Goal: Communication & Community: Ask a question

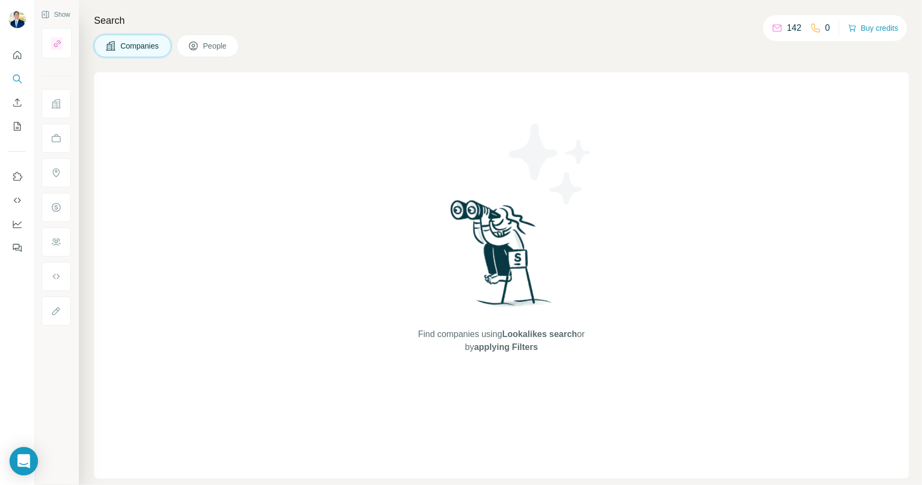
drag, startPoint x: 26, startPoint y: 466, endPoint x: 34, endPoint y: 467, distance: 7.6
click at [29, 467] on div "Open Intercom Messenger" at bounding box center [24, 461] width 29 height 29
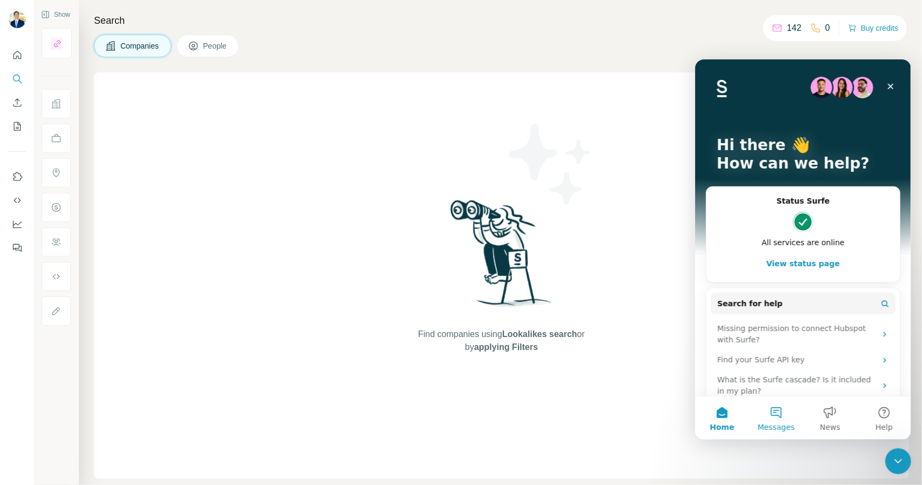
click at [783, 420] on button "Messages" at bounding box center [776, 417] width 54 height 43
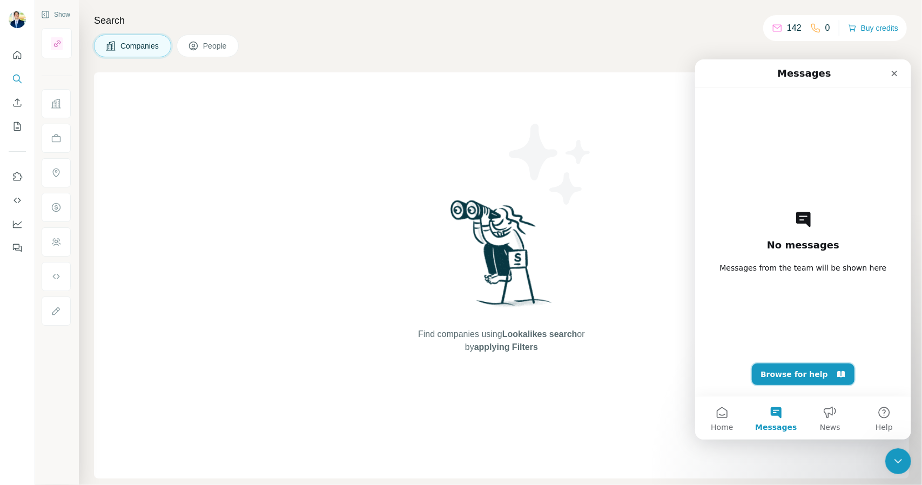
click at [792, 369] on button "Browse for help" at bounding box center [803, 374] width 103 height 22
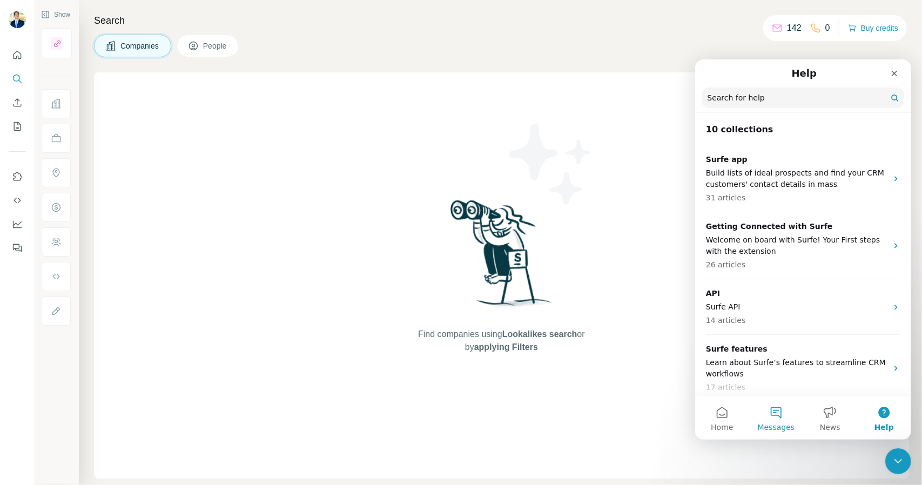
click at [766, 420] on button "Messages" at bounding box center [776, 417] width 54 height 43
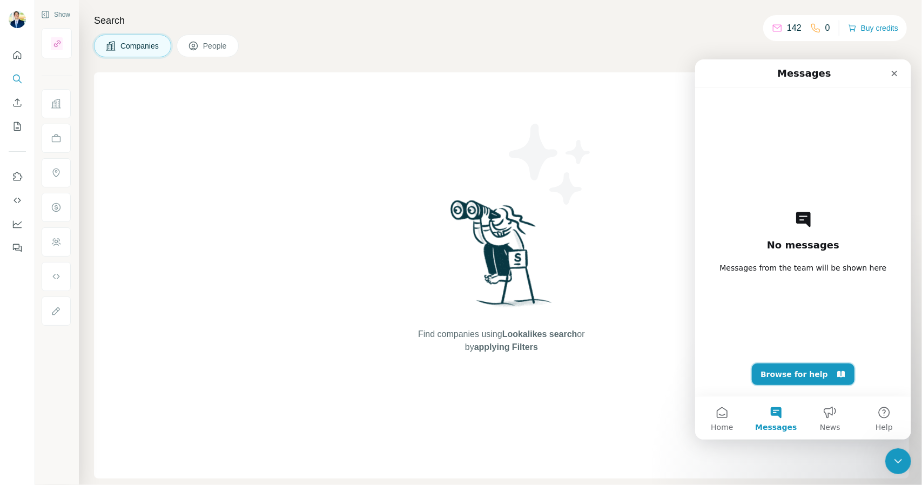
click at [799, 380] on button "Browse for help" at bounding box center [803, 374] width 103 height 22
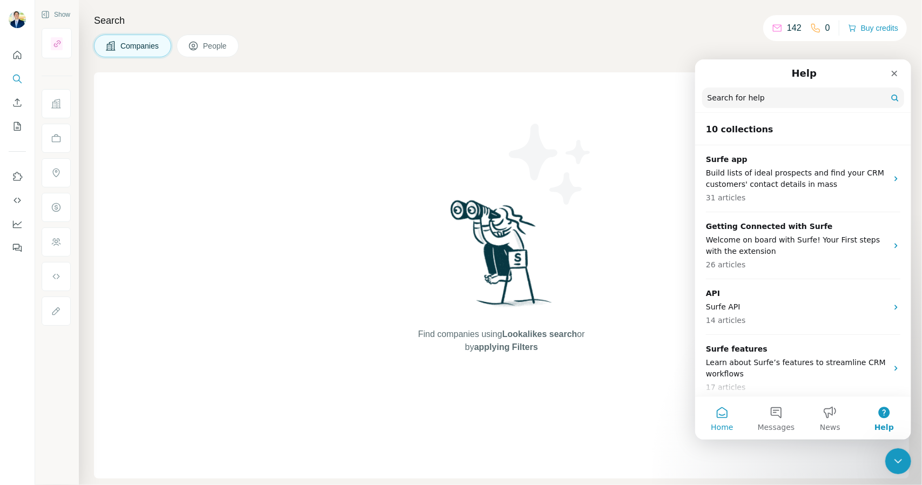
click at [727, 418] on button "Home" at bounding box center [722, 417] width 54 height 43
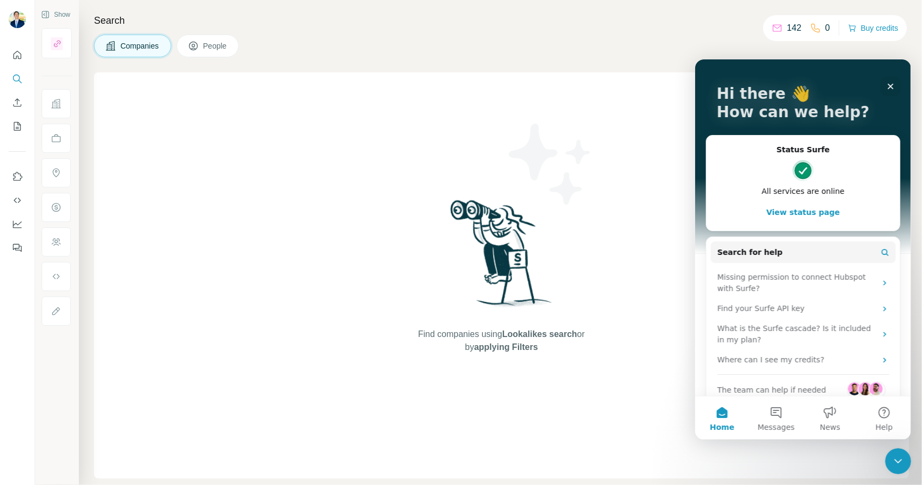
scroll to position [66, 0]
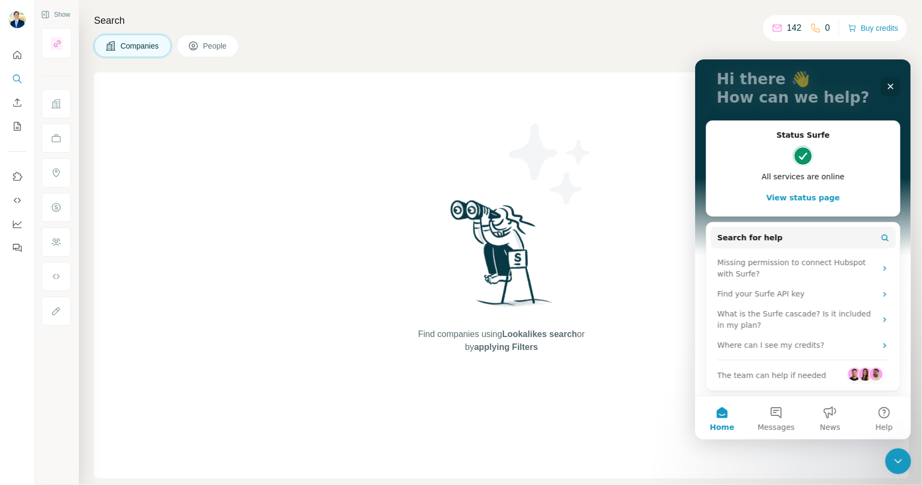
click at [802, 377] on span "The team can help if needed" at bounding box center [771, 375] width 109 height 11
click at [851, 379] on img "Intercom messenger" at bounding box center [854, 373] width 13 height 13
click at [859, 373] on img "Intercom messenger" at bounding box center [865, 373] width 13 height 13
click at [869, 373] on img "Intercom messenger" at bounding box center [875, 373] width 13 height 13
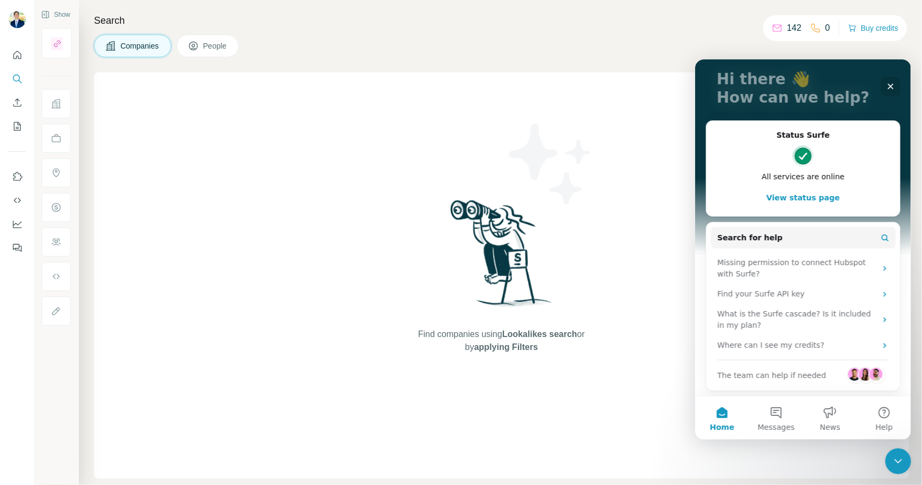
click at [869, 374] on img "Intercom messenger" at bounding box center [875, 373] width 13 height 13
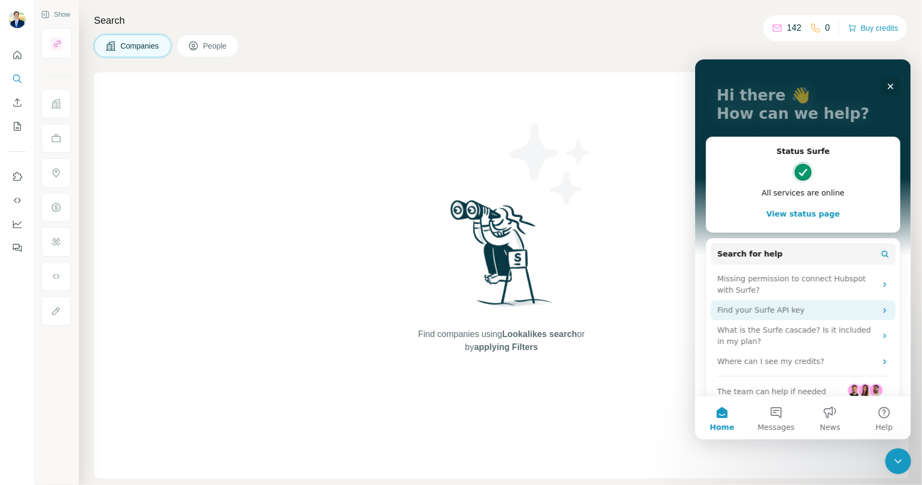
scroll to position [0, 0]
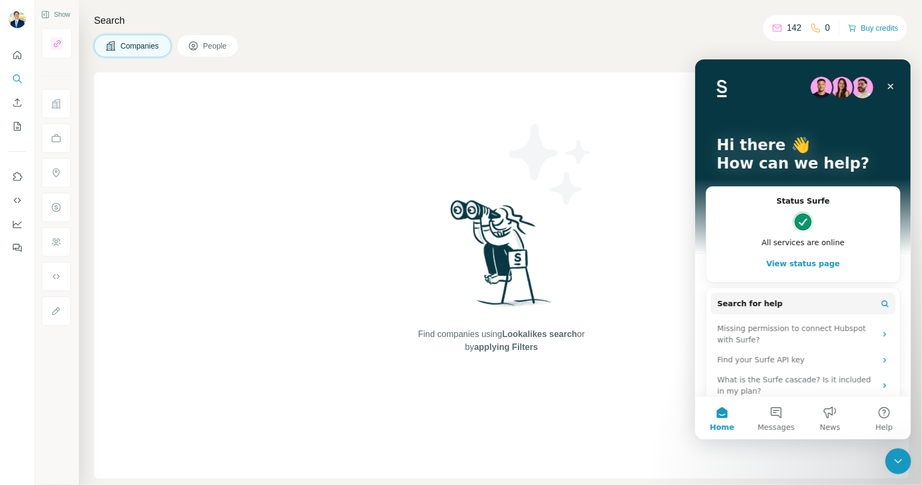
click at [791, 263] on button "View status page" at bounding box center [803, 263] width 172 height 22
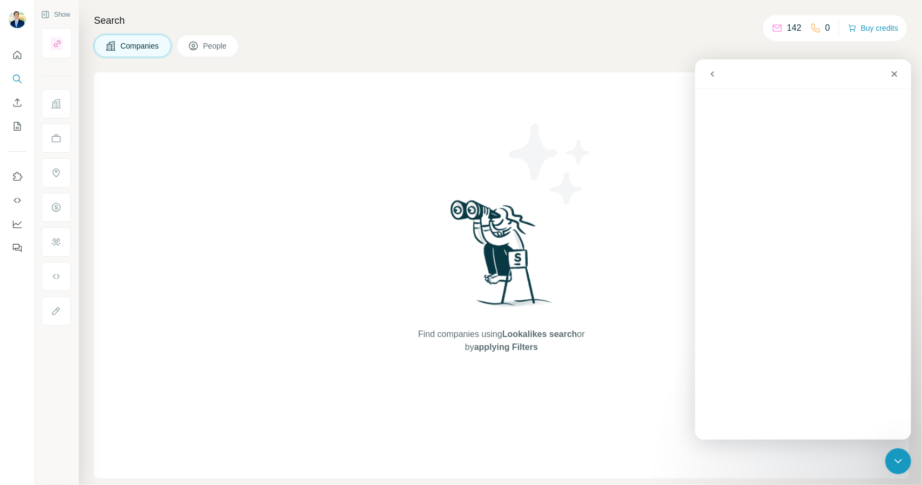
click at [713, 74] on icon "go back" at bounding box center [712, 73] width 9 height 9
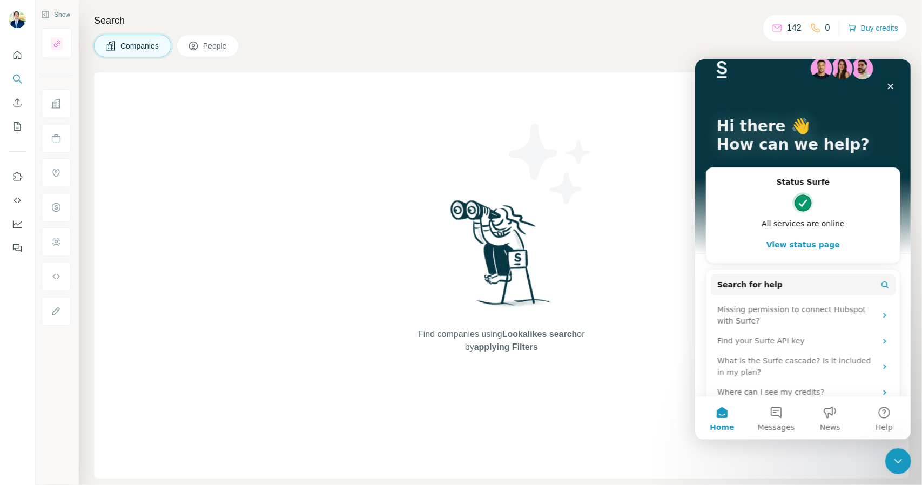
scroll to position [66, 0]
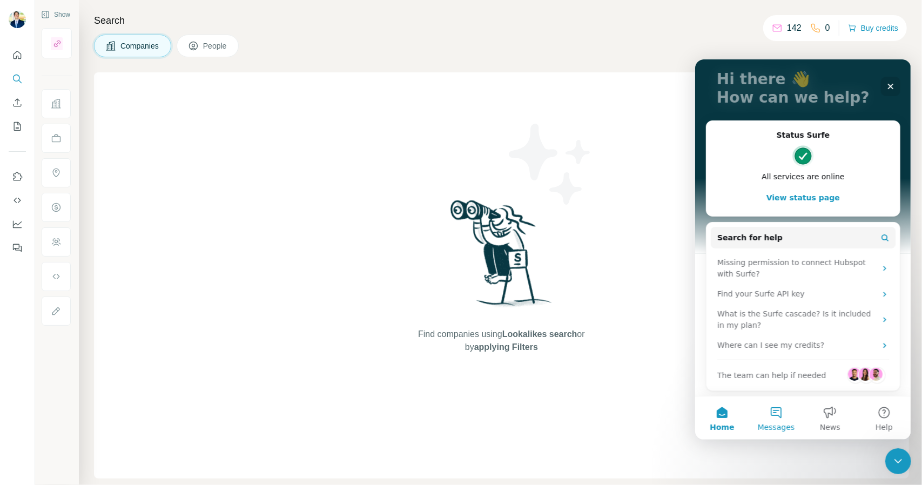
click at [773, 414] on button "Messages" at bounding box center [776, 417] width 54 height 43
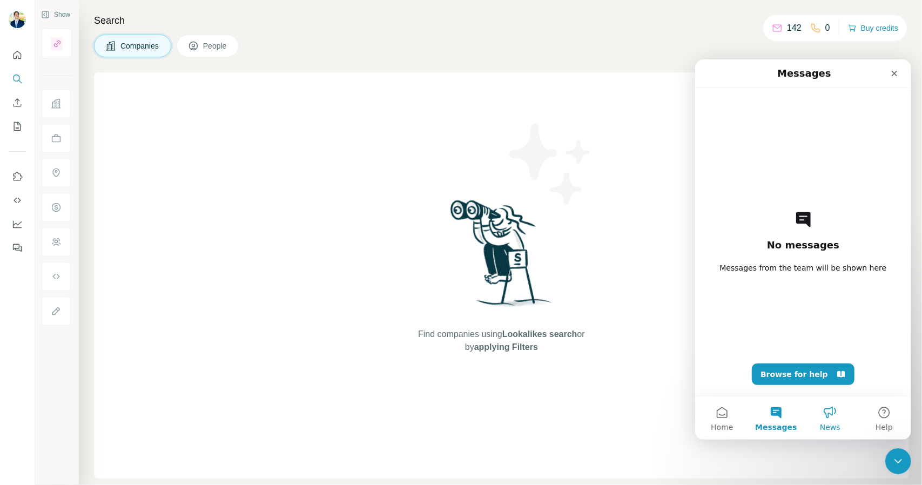
click at [820, 419] on button "News" at bounding box center [830, 417] width 54 height 43
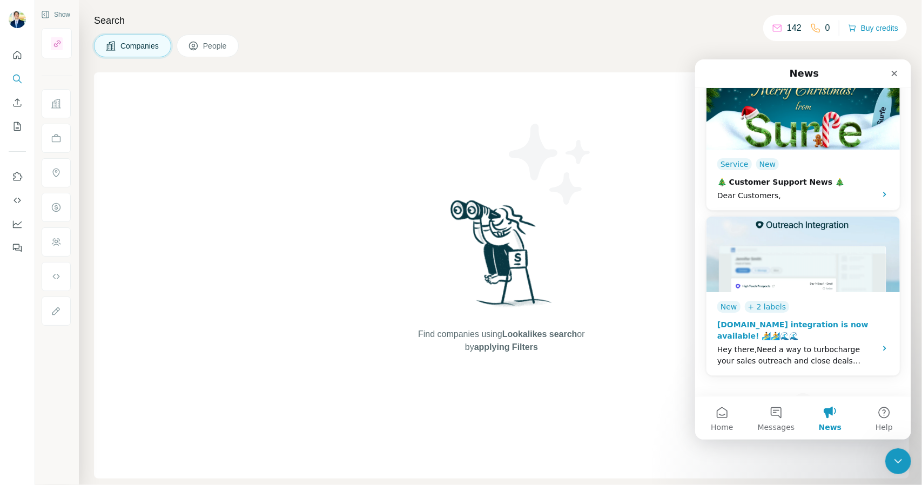
scroll to position [1354, 0]
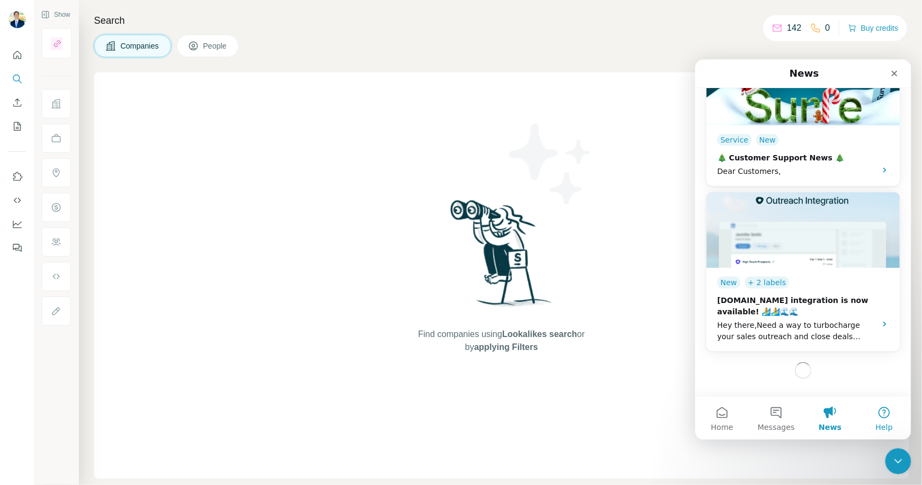
click at [895, 416] on button "Help" at bounding box center [884, 417] width 54 height 43
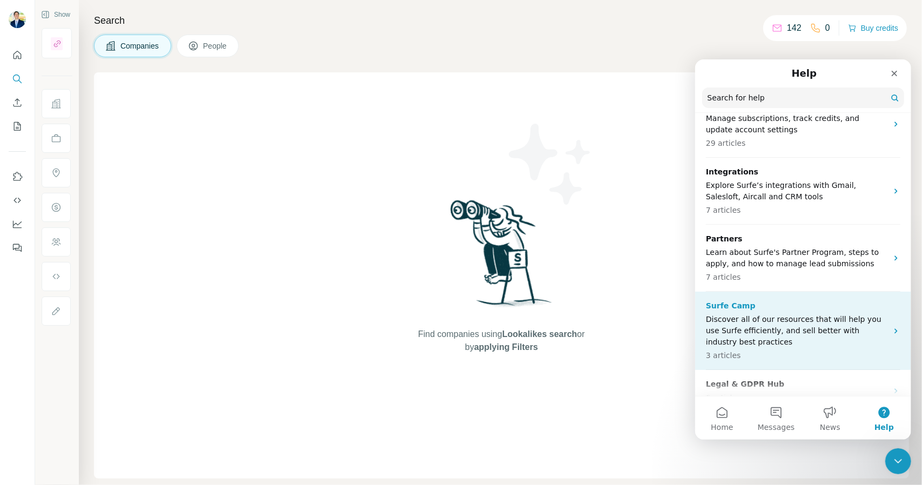
scroll to position [383, 0]
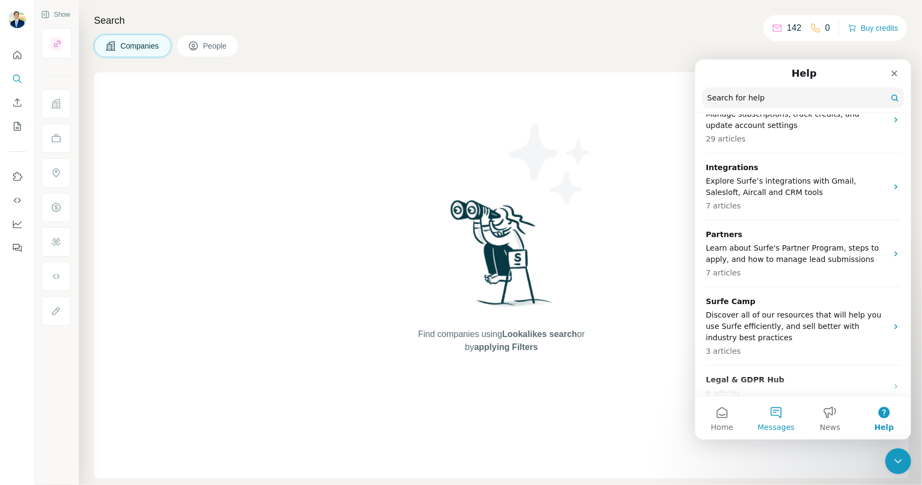
click at [783, 420] on button "Messages" at bounding box center [776, 417] width 54 height 43
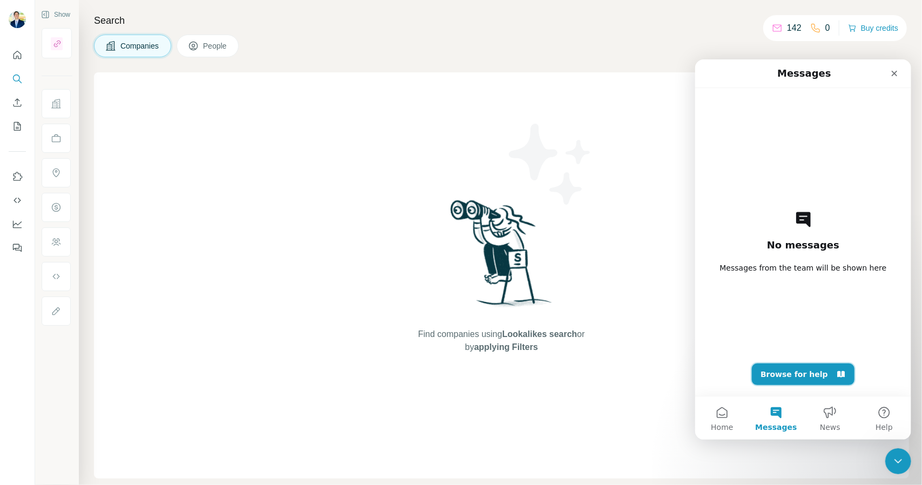
click at [785, 378] on button "Browse for help" at bounding box center [803, 374] width 103 height 22
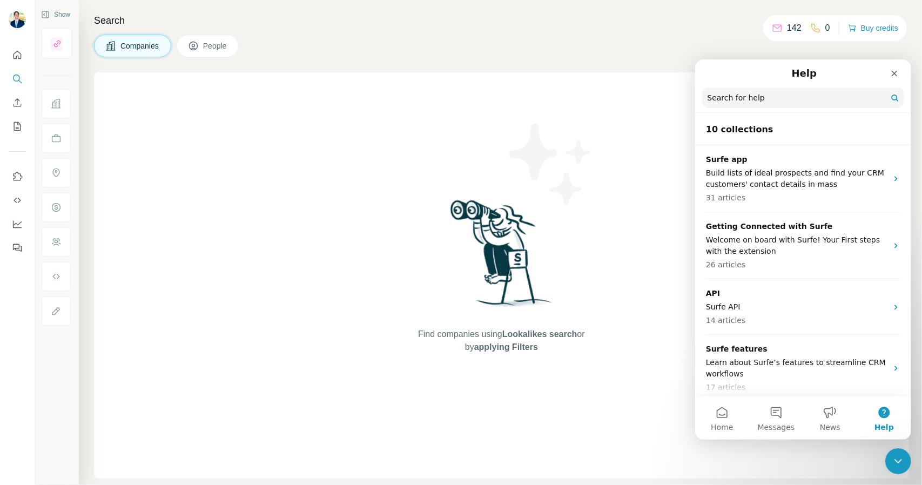
click at [793, 97] on input "Search for help" at bounding box center [803, 97] width 202 height 21
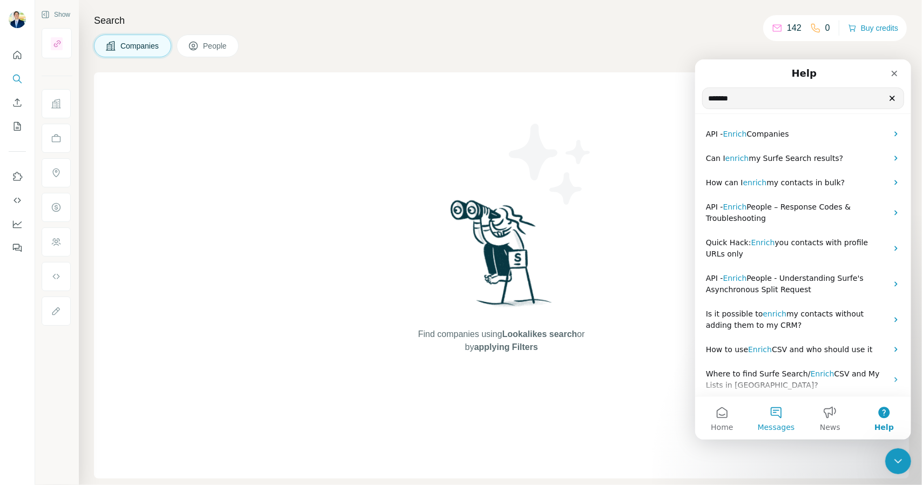
type input "******"
click at [775, 421] on button "Messages" at bounding box center [776, 417] width 54 height 43
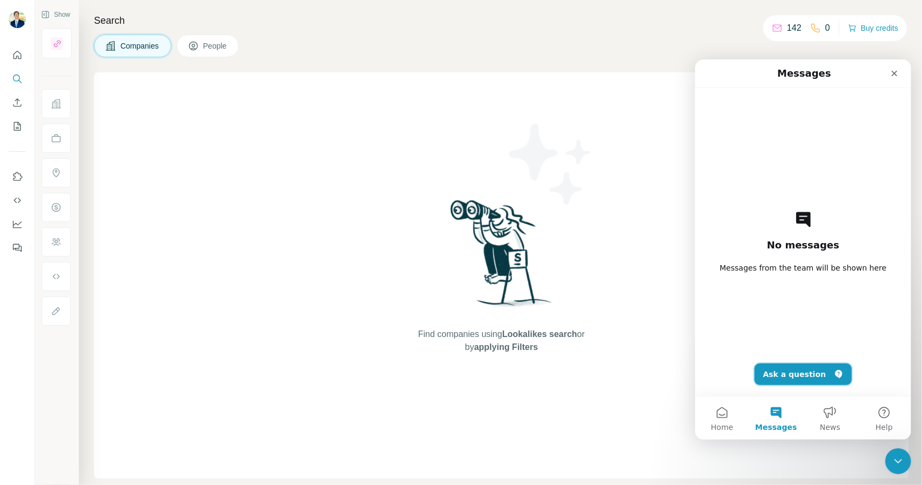
click at [796, 377] on button "Ask a question" at bounding box center [803, 374] width 98 height 22
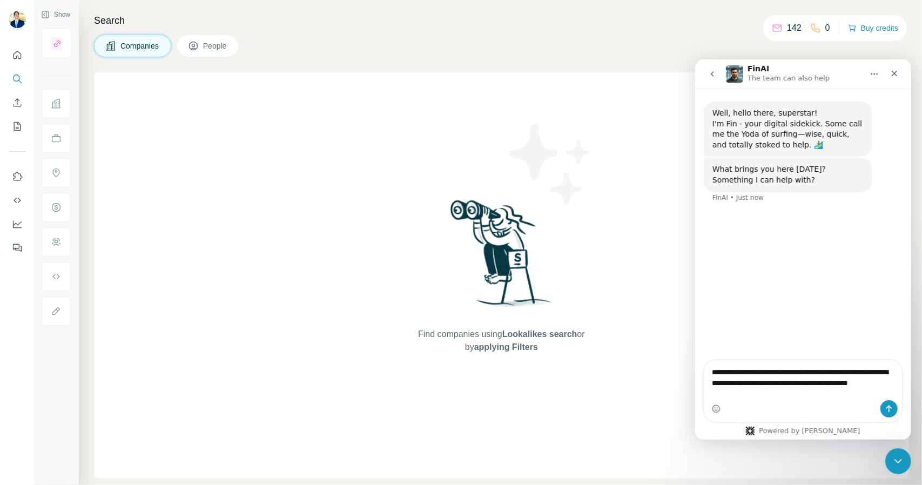
type textarea "**********"
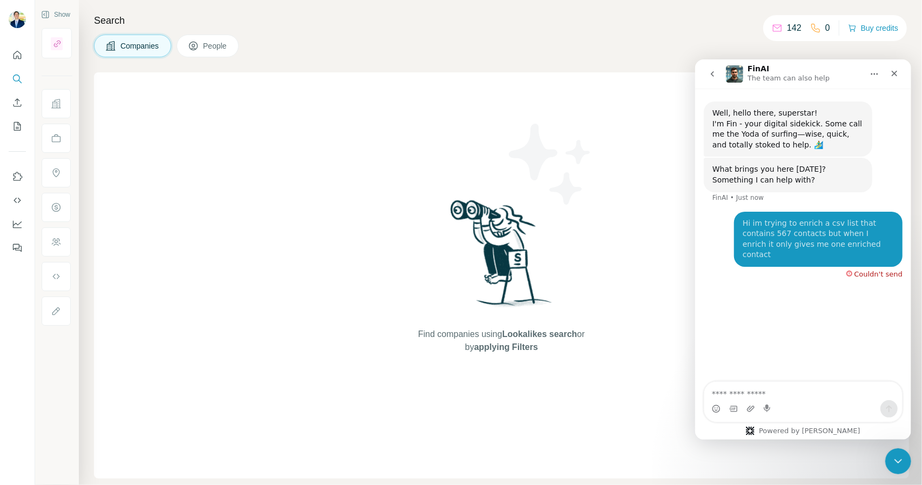
click at [867, 266] on div "Couldn't send" at bounding box center [874, 271] width 56 height 11
click at [857, 266] on div "Couldn't send" at bounding box center [874, 271] width 56 height 11
click at [862, 270] on div "Couldn't send" at bounding box center [878, 273] width 48 height 7
click at [865, 270] on div "Couldn't send" at bounding box center [878, 273] width 48 height 7
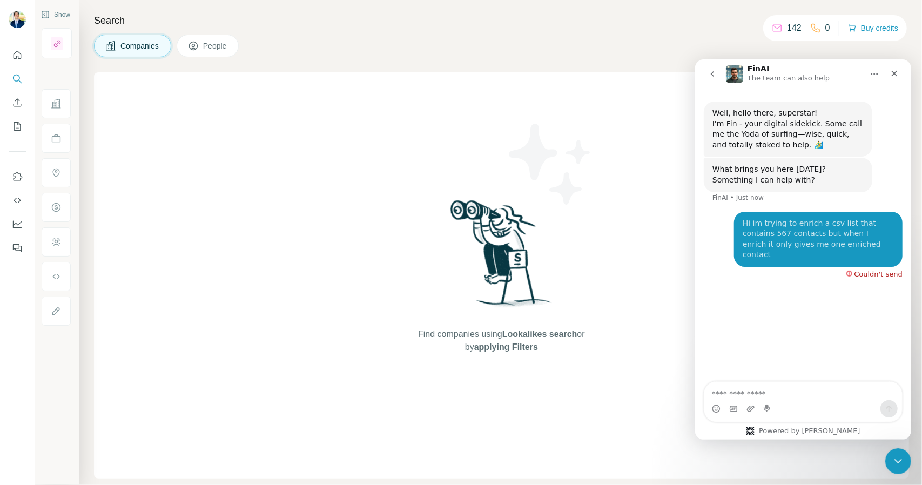
click at [866, 270] on div "Couldn't send" at bounding box center [878, 273] width 48 height 7
click at [866, 263] on div "Hi im trying to enrich a csv list that contains 567 contacts but when I enrich …" at bounding box center [803, 245] width 199 height 68
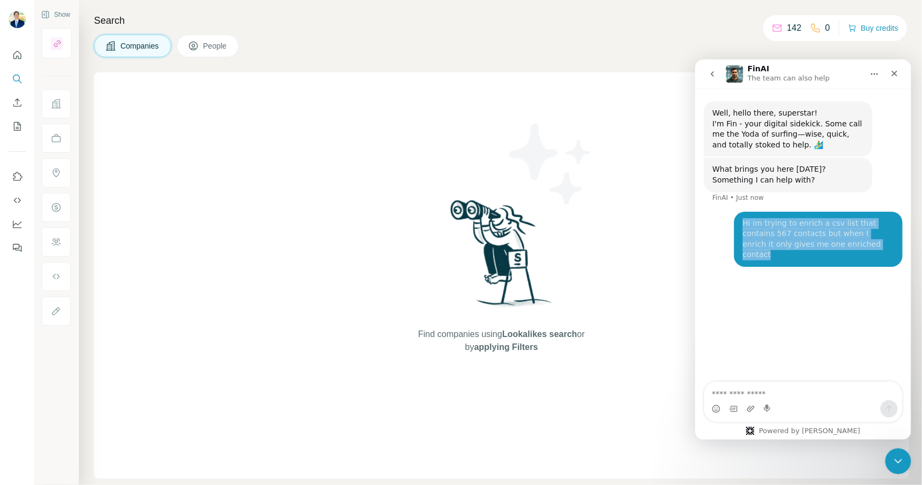
click at [867, 262] on div "Hi im trying to enrich a csv list that contains 567 contacts but when I enrich …" at bounding box center [803, 245] width 199 height 68
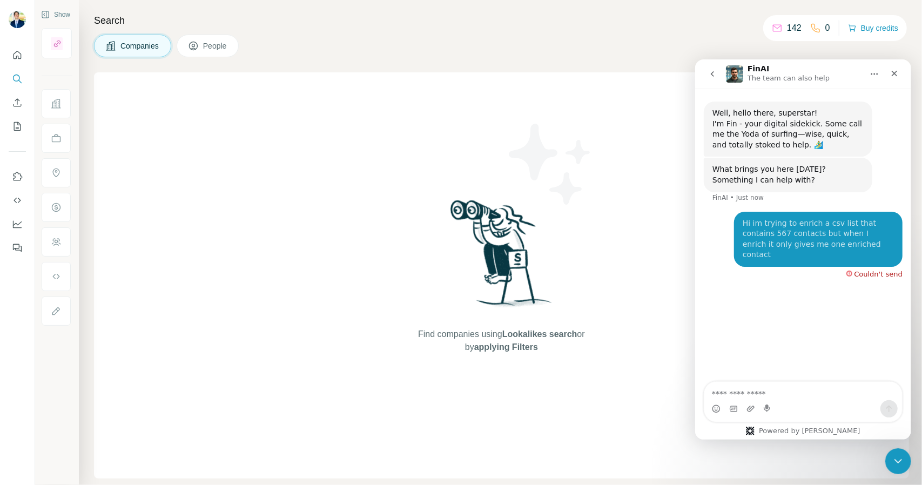
click at [789, 344] on div "Well, hello there, superstar! I'm Fin - your digital sidekick. Some call me the…" at bounding box center [803, 235] width 216 height 295
drag, startPoint x: 874, startPoint y: 270, endPoint x: 876, endPoint y: 264, distance: 6.8
click at [873, 271] on div "Hi im trying to enrich a csv list that contains 567 contacts but when I enrich …" at bounding box center [803, 250] width 199 height 79
click at [881, 254] on div "Hi im trying to enrich a csv list that contains 567 contacts but when I enrich …" at bounding box center [818, 238] width 169 height 55
click at [871, 260] on div "Hi im trying to enrich a csv list that contains 567 contacts but when I enrich …" at bounding box center [803, 250] width 199 height 79
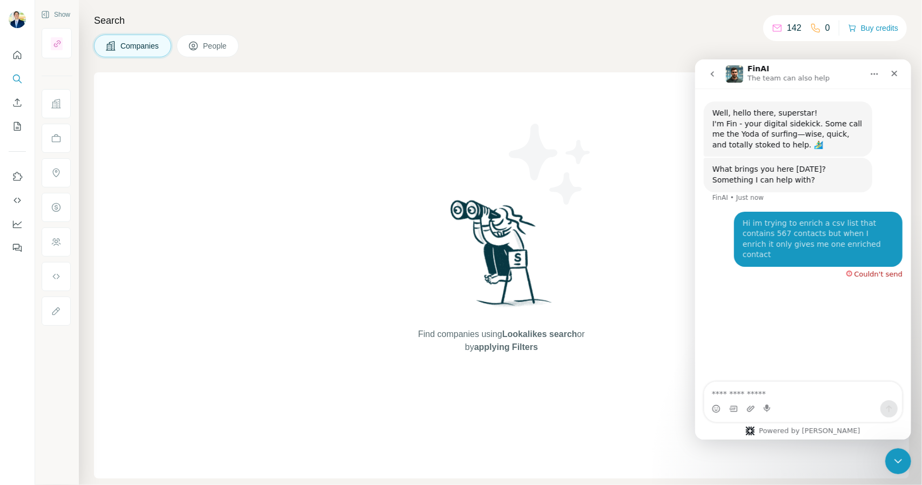
click at [870, 270] on div "Couldn't send" at bounding box center [878, 273] width 48 height 7
click at [842, 223] on div "Hi im trying to enrich a csv list that contains 567 contacts but when I enrich …" at bounding box center [817, 239] width 151 height 42
drag, startPoint x: 820, startPoint y: 75, endPoint x: 809, endPoint y: 77, distance: 10.4
click at [819, 75] on div "The team can also help" at bounding box center [789, 77] width 84 height 11
click at [808, 77] on p "The team can also help" at bounding box center [788, 77] width 82 height 11
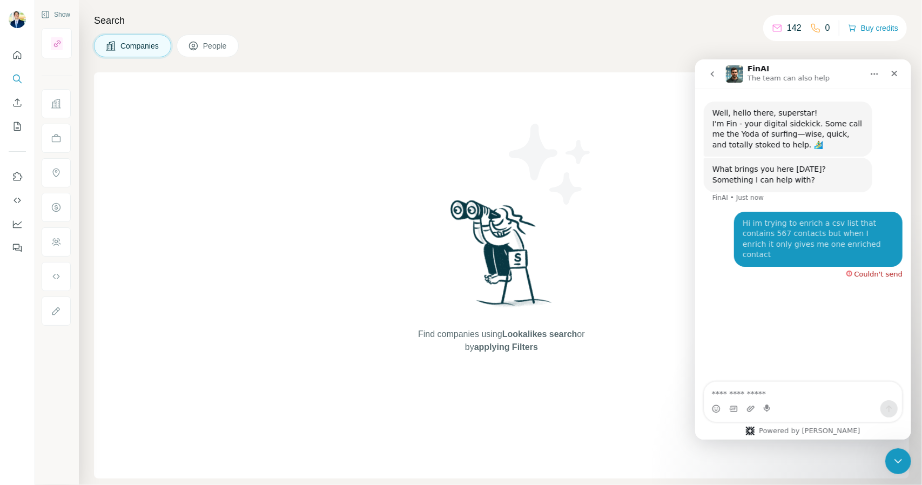
click at [734, 70] on img "Intercom messenger" at bounding box center [734, 73] width 17 height 17
click at [876, 69] on icon "Home" at bounding box center [874, 73] width 9 height 9
click at [754, 392] on textarea "Ask a question…" at bounding box center [803, 391] width 198 height 18
type textarea "**********"
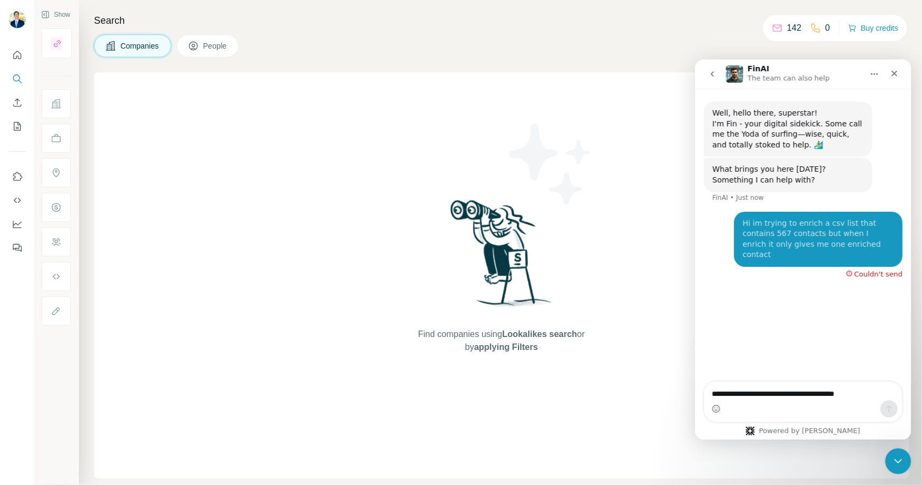
click at [716, 75] on icon "go back" at bounding box center [712, 73] width 9 height 9
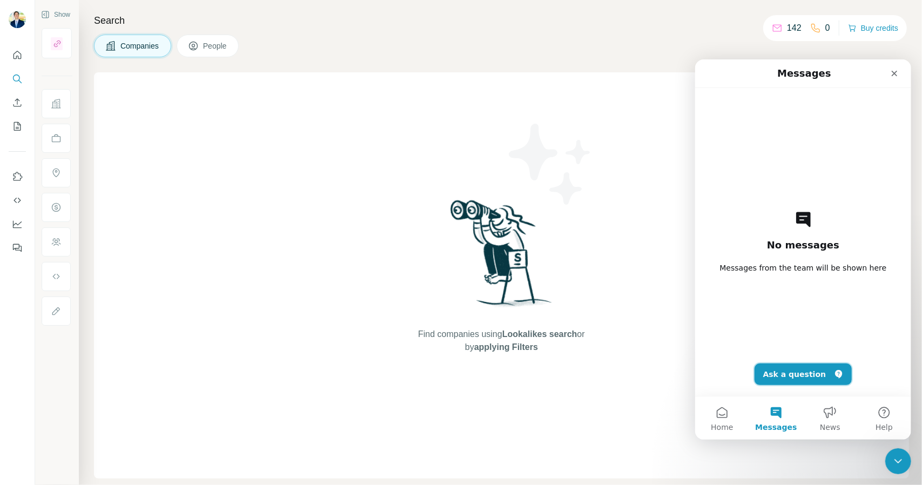
click at [812, 370] on button "Ask a question" at bounding box center [803, 374] width 98 height 22
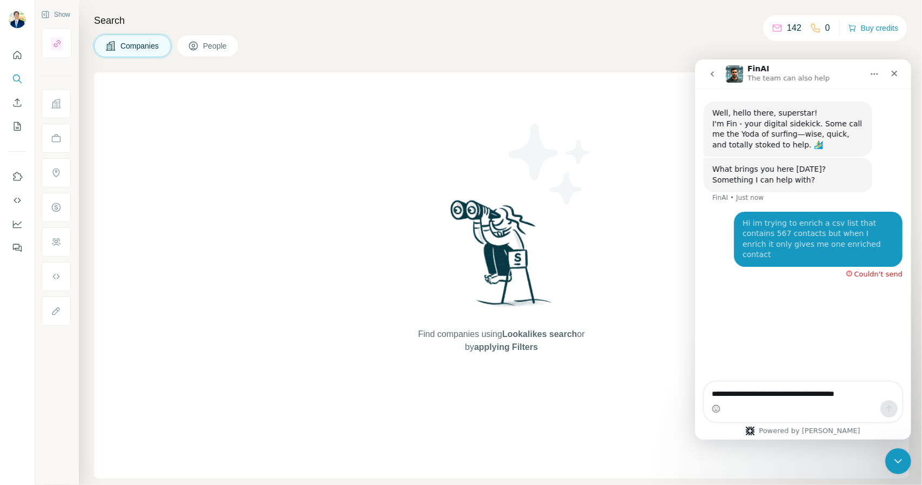
click at [857, 248] on div "Hi im trying to enrich a csv list that contains 567 contacts but when I enrich …" at bounding box center [817, 239] width 151 height 42
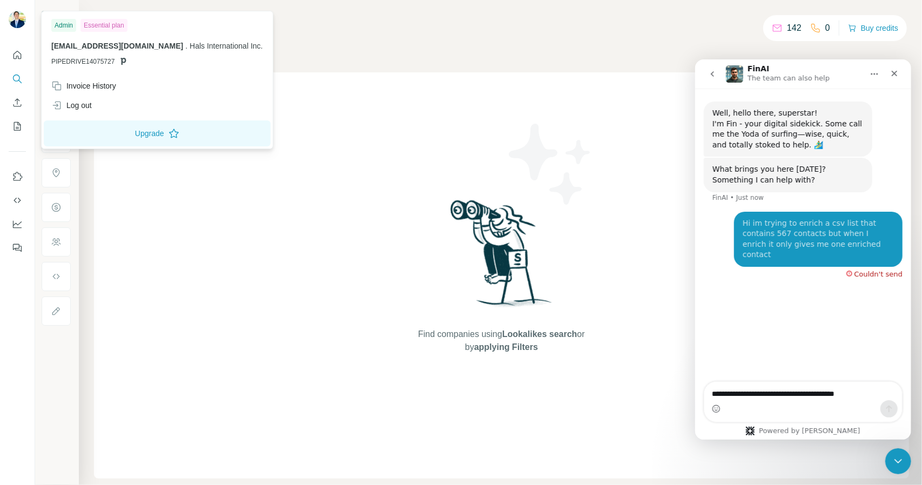
click at [21, 23] on img at bounding box center [17, 19] width 17 height 17
click at [891, 73] on icon "Close" at bounding box center [894, 73] width 9 height 9
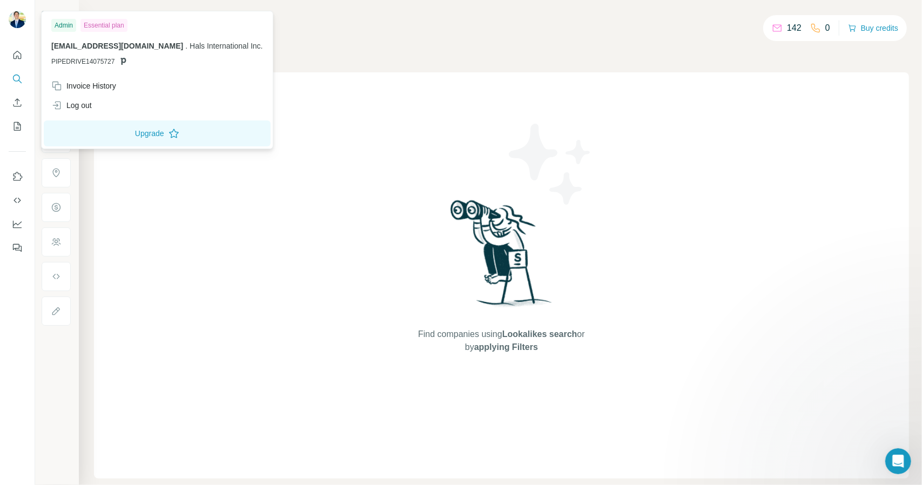
scroll to position [0, 0]
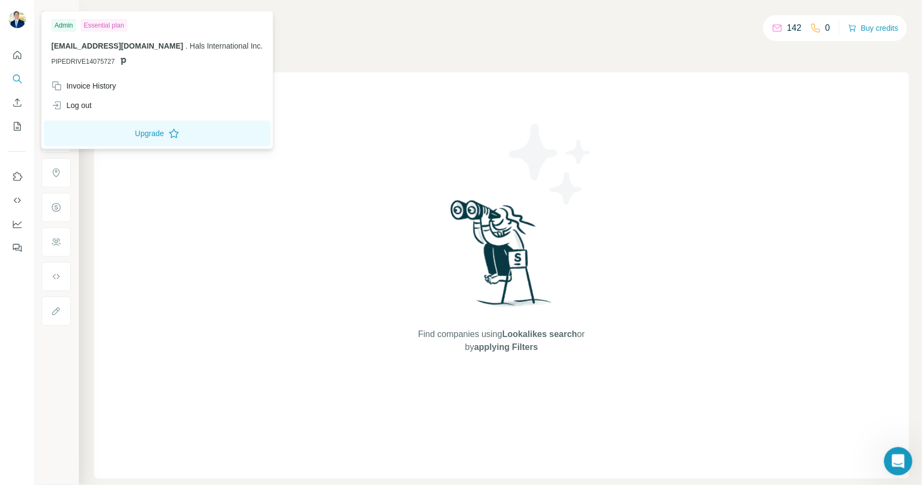
click at [897, 459] on icon "Open Intercom Messenger" at bounding box center [897, 460] width 18 height 18
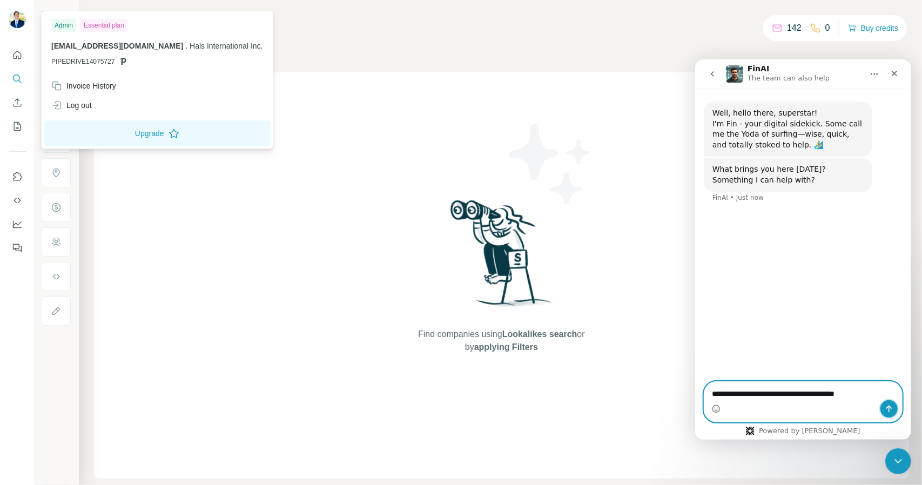
click at [892, 408] on icon "Send a message…" at bounding box center [889, 408] width 6 height 7
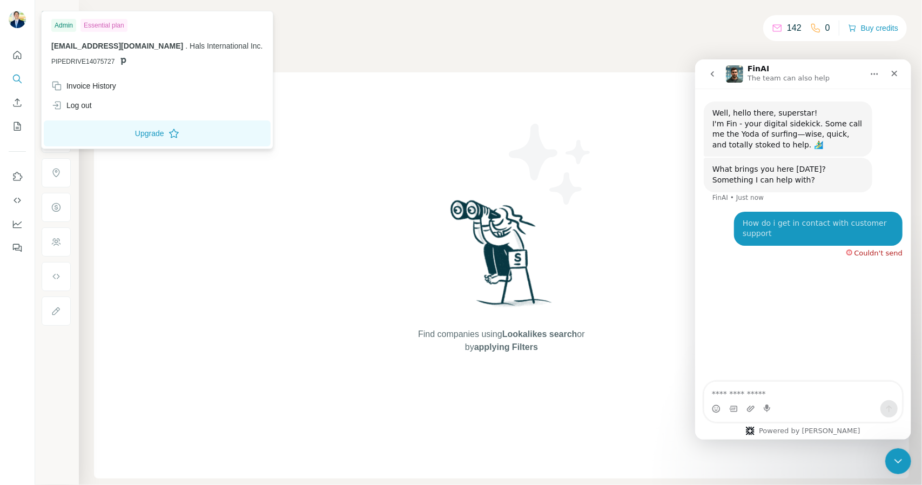
click at [874, 252] on div "Couldn't send" at bounding box center [878, 252] width 48 height 7
click at [709, 75] on icon "go back" at bounding box center [712, 73] width 9 height 9
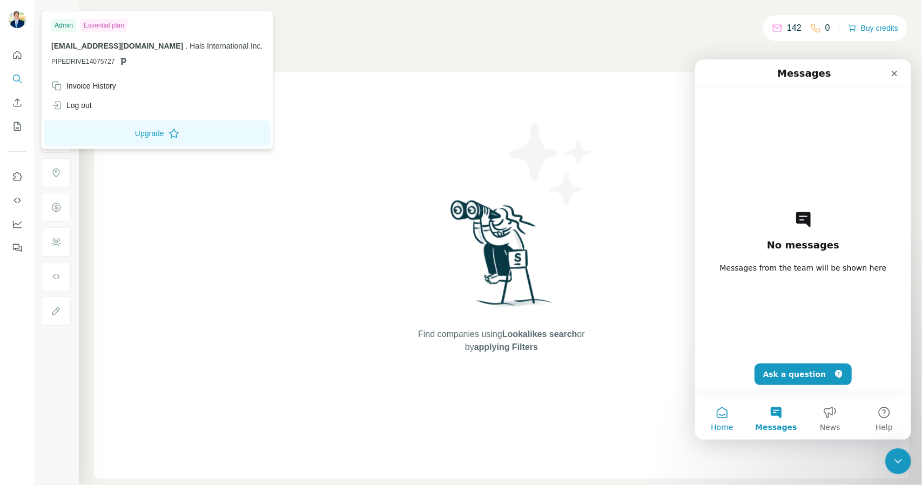
click at [719, 412] on button "Home" at bounding box center [722, 417] width 54 height 43
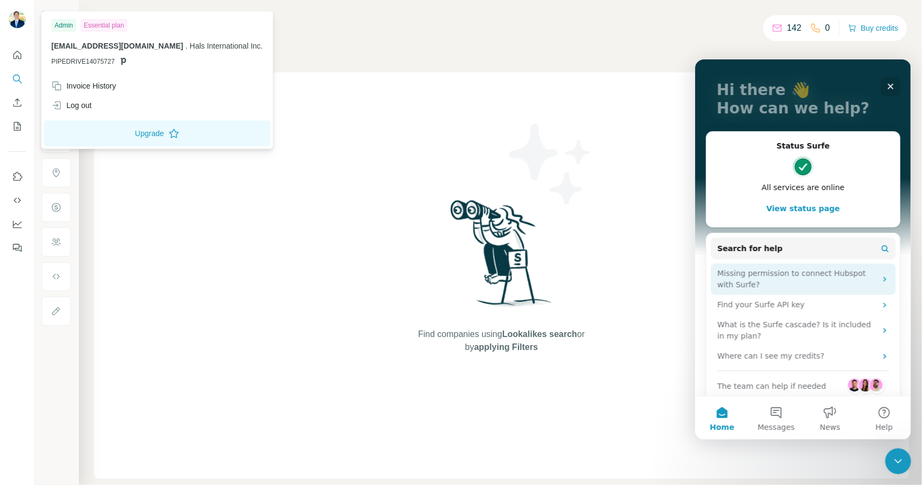
scroll to position [66, 0]
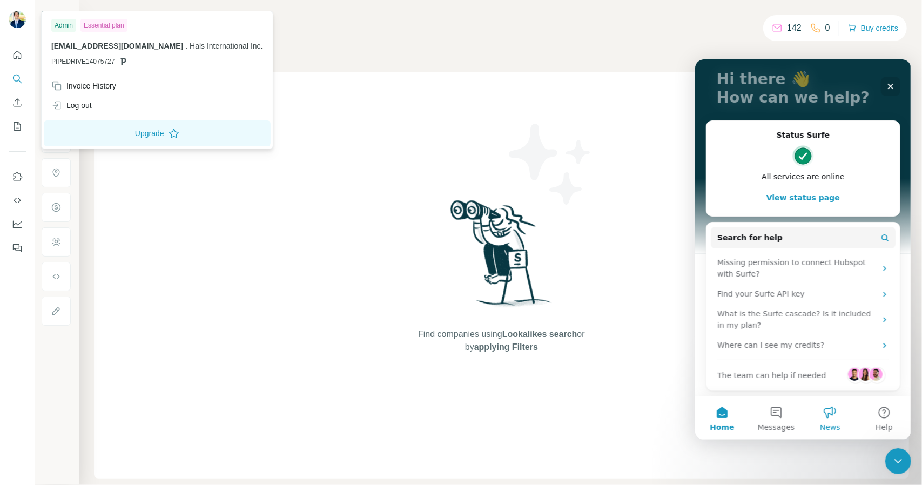
click at [827, 420] on button "News" at bounding box center [830, 417] width 54 height 43
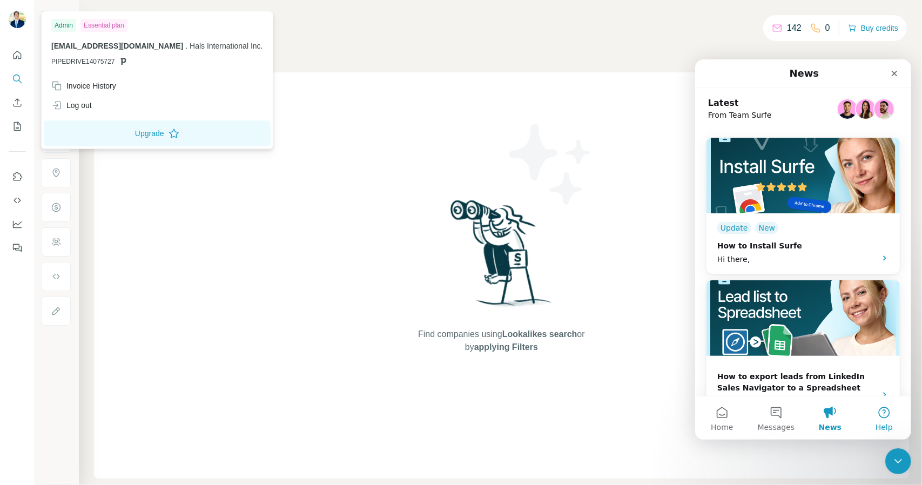
click at [881, 415] on button "Help" at bounding box center [884, 417] width 54 height 43
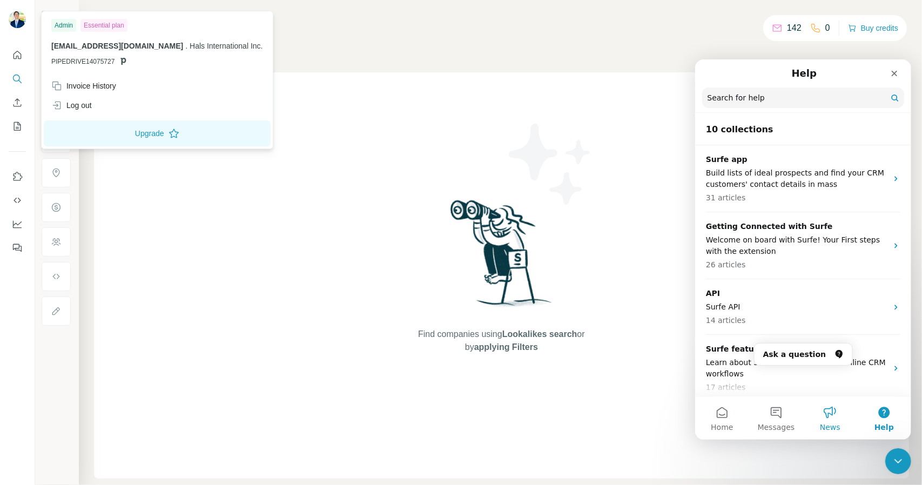
click at [832, 410] on button "News" at bounding box center [830, 417] width 54 height 43
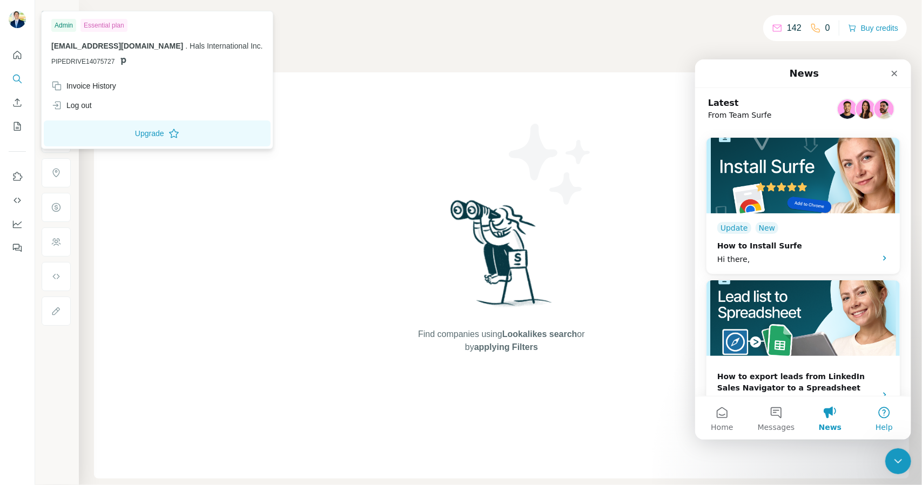
click at [885, 423] on span "Help" at bounding box center [883, 427] width 17 height 8
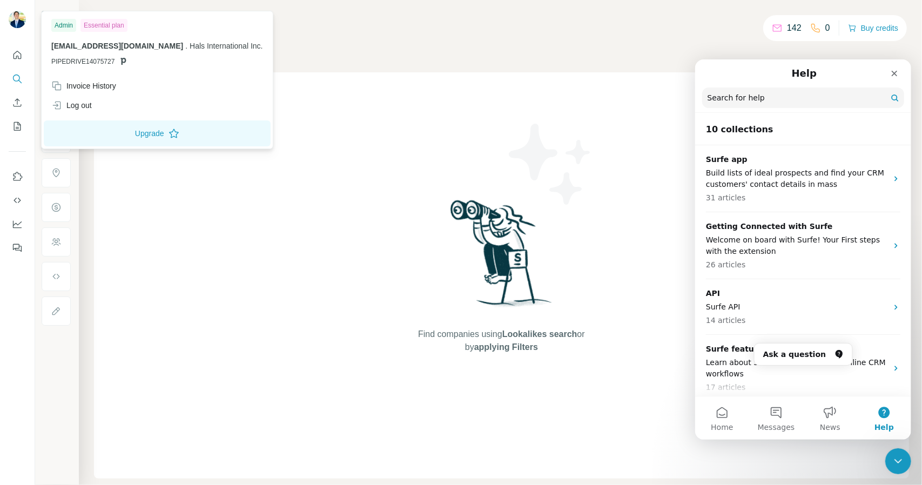
click at [228, 361] on div "Find companies using Lookalikes search or by applying Filters" at bounding box center [501, 275] width 815 height 406
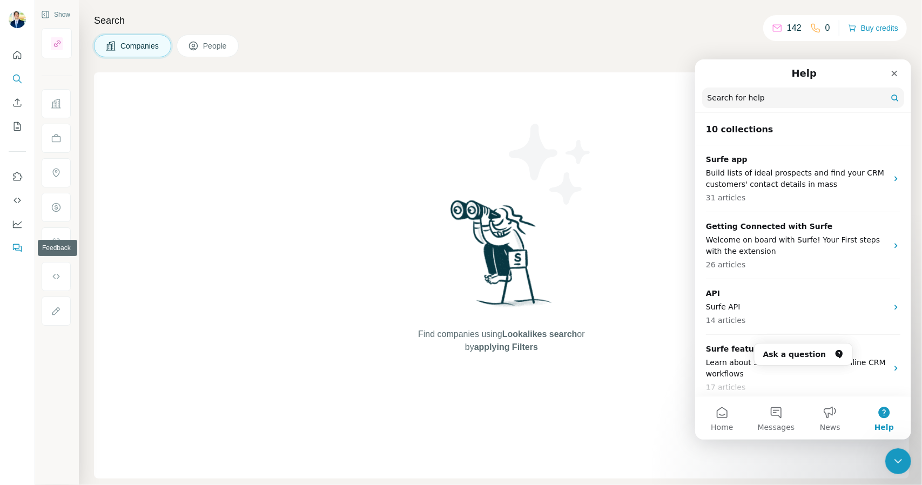
click at [14, 248] on icon "Feedback" at bounding box center [17, 248] width 11 height 11
click at [831, 410] on button "News" at bounding box center [830, 417] width 54 height 43
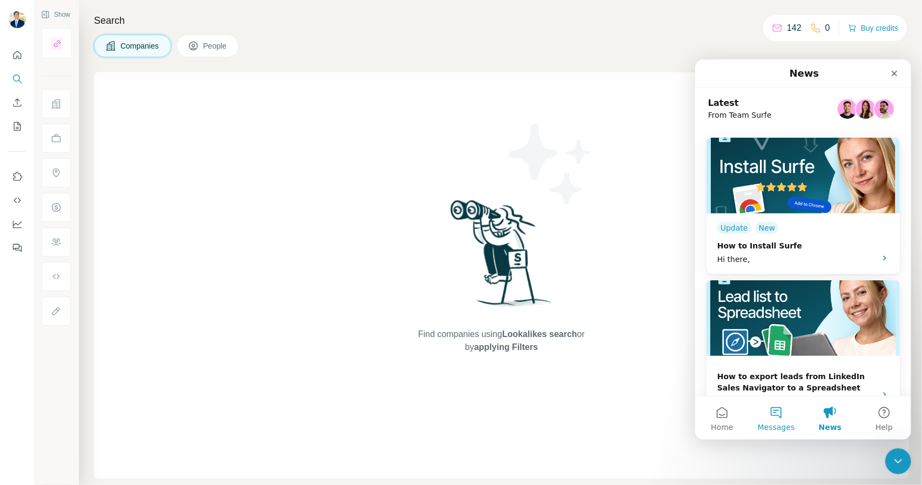
click at [791, 423] on span "Messages" at bounding box center [776, 427] width 37 height 8
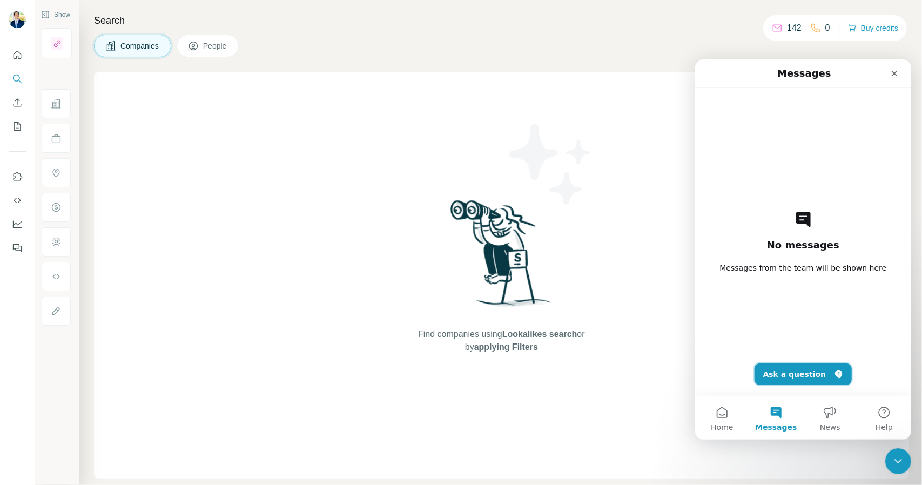
click at [808, 379] on button "Ask a question" at bounding box center [803, 374] width 98 height 22
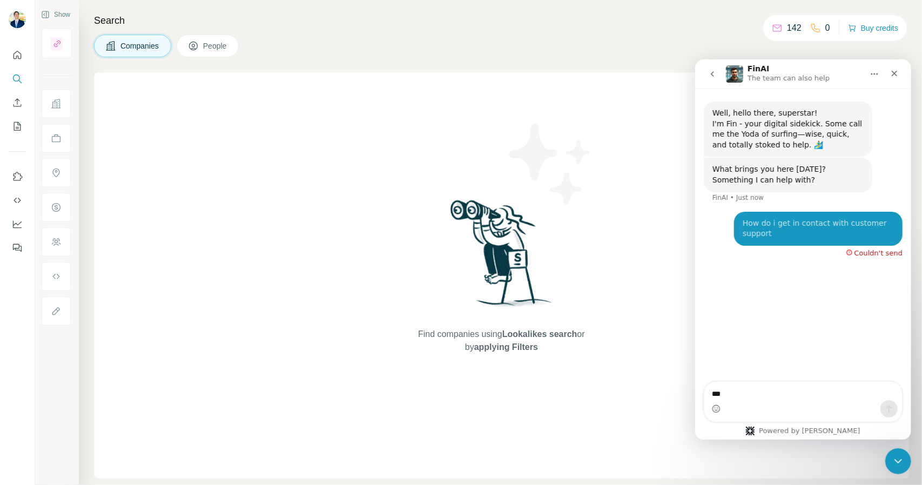
type textarea "***"
click at [874, 246] on div "Couldn't send" at bounding box center [874, 250] width 56 height 11
click at [873, 78] on button "Home" at bounding box center [874, 73] width 21 height 21
click at [713, 77] on icon "go back" at bounding box center [712, 73] width 9 height 9
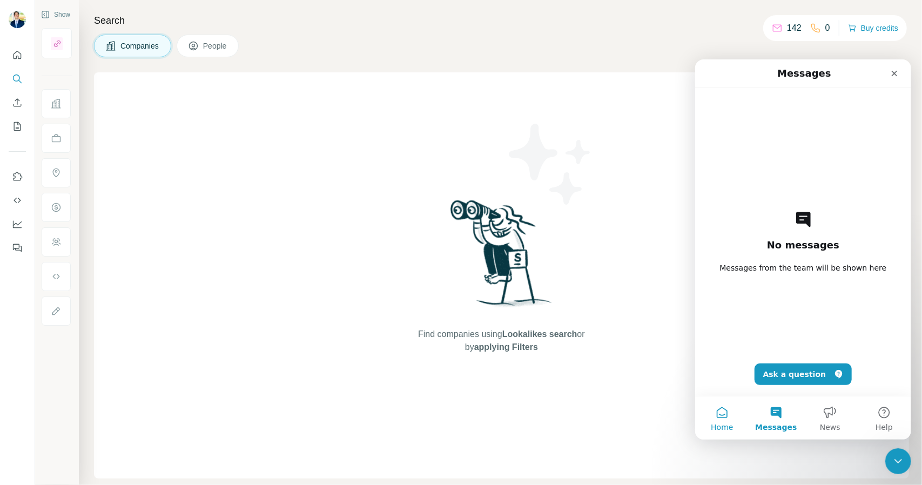
click at [730, 426] on button "Home" at bounding box center [722, 417] width 54 height 43
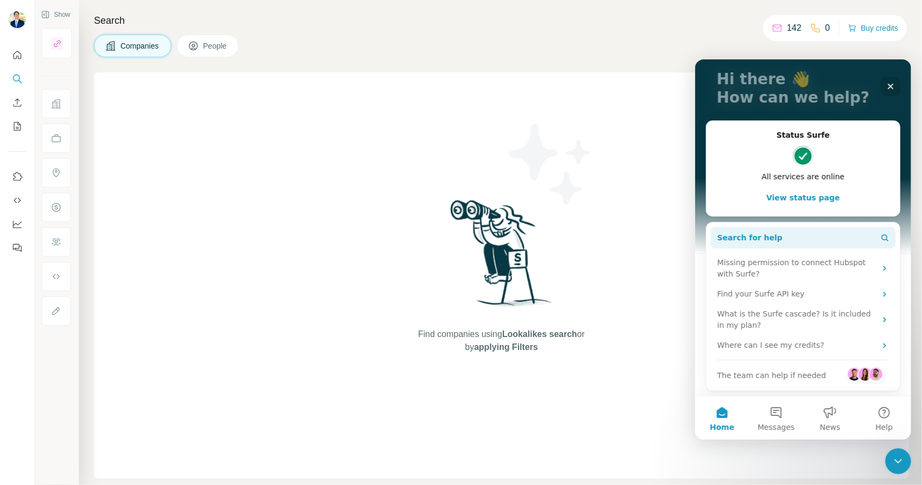
click at [799, 244] on button "Search for help" at bounding box center [803, 237] width 185 height 22
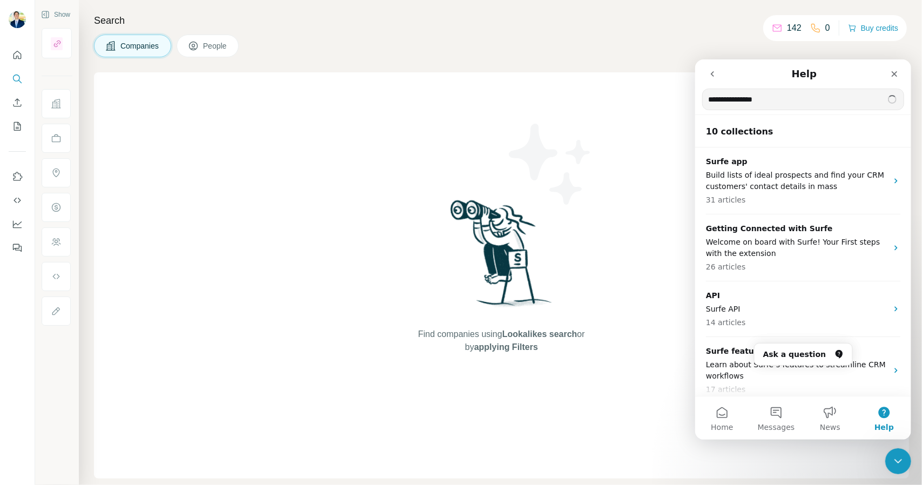
type input "**********"
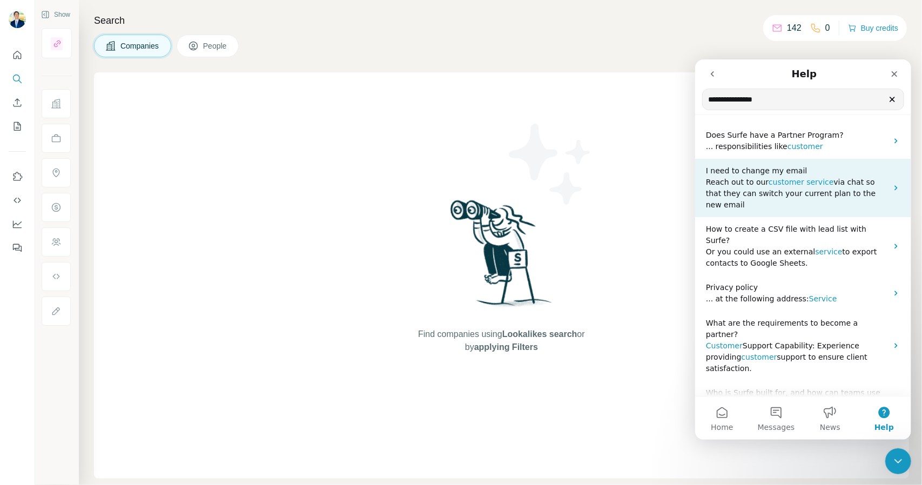
click at [778, 182] on span "customer" at bounding box center [786, 181] width 36 height 9
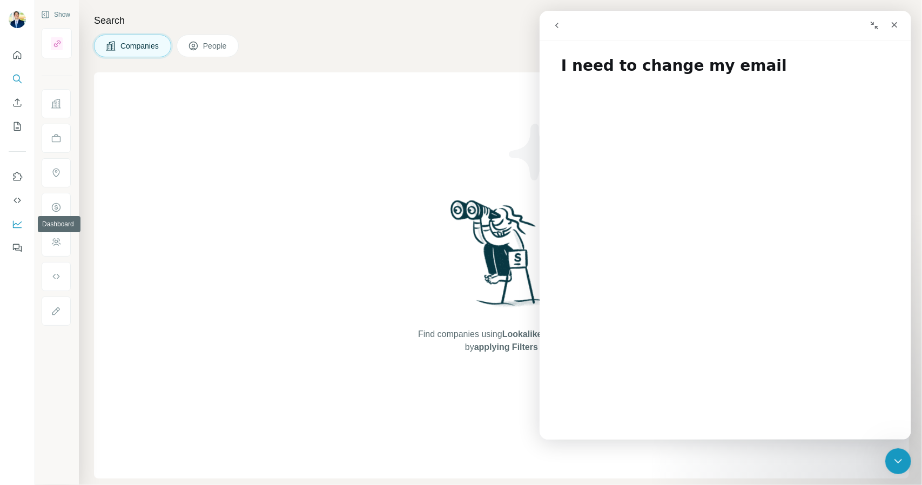
click at [16, 228] on icon "Dashboard" at bounding box center [17, 224] width 11 height 11
